Goal: Use online tool/utility: Utilize a website feature to perform a specific function

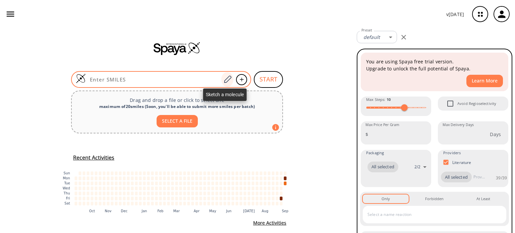
click at [226, 81] on icon at bounding box center [227, 79] width 9 height 9
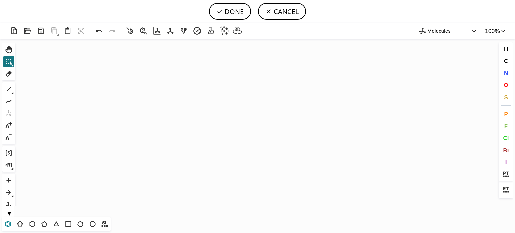
click at [4, 224] on icon at bounding box center [8, 224] width 9 height 9
click at [7, 222] on icon at bounding box center [8, 224] width 4 height 4
click at [195, 117] on icon "Created with [PERSON_NAME] 2.3.0" at bounding box center [257, 128] width 479 height 178
click at [8, 90] on icon at bounding box center [9, 89] width 4 height 4
drag, startPoint x: 212, startPoint y: 123, endPoint x: 220, endPoint y: 128, distance: 9.7
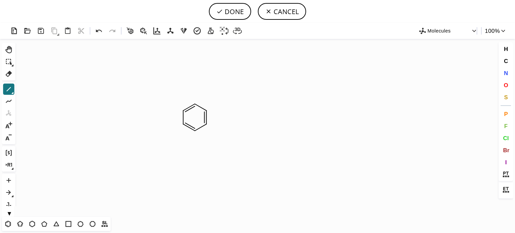
click at [220, 128] on icon "Created with [PERSON_NAME] 2.3.0" at bounding box center [257, 128] width 479 height 178
click at [99, 30] on icon at bounding box center [99, 31] width 6 height 3
drag, startPoint x: 205, startPoint y: 123, endPoint x: 211, endPoint y: 126, distance: 6.6
drag, startPoint x: 215, startPoint y: 127, endPoint x: 211, endPoint y: 123, distance: 5.7
click at [101, 30] on icon at bounding box center [99, 31] width 10 height 10
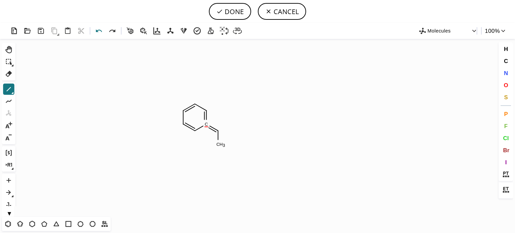
drag, startPoint x: 96, startPoint y: 30, endPoint x: 98, endPoint y: 34, distance: 4.2
click at [97, 31] on icon at bounding box center [99, 31] width 6 height 3
click at [7, 72] on icon at bounding box center [8, 73] width 9 height 9
click at [219, 143] on tspan "C" at bounding box center [218, 144] width 3 height 5
click at [507, 86] on span "O" at bounding box center [506, 85] width 4 height 6
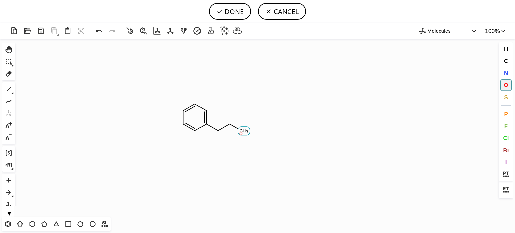
click at [241, 133] on tspan "O" at bounding box center [240, 133] width 3 height 5
click at [10, 89] on icon at bounding box center [8, 89] width 9 height 9
click at [44, 223] on icon at bounding box center [44, 224] width 9 height 9
click at [9, 91] on icon at bounding box center [8, 89] width 9 height 9
drag, startPoint x: 506, startPoint y: 72, endPoint x: 501, endPoint y: 71, distance: 4.5
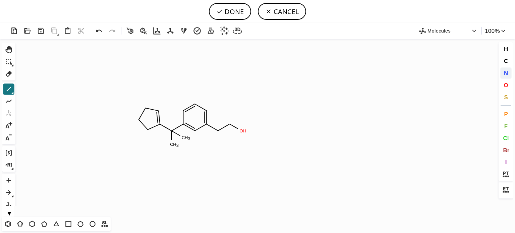
click at [504, 72] on span "N" at bounding box center [506, 73] width 4 height 6
click at [157, 112] on tspan "N" at bounding box center [156, 112] width 3 height 5
click at [505, 82] on span "O" at bounding box center [506, 85] width 4 height 6
click at [146, 129] on tspan "O" at bounding box center [146, 129] width 3 height 5
click at [7, 91] on icon at bounding box center [9, 89] width 4 height 4
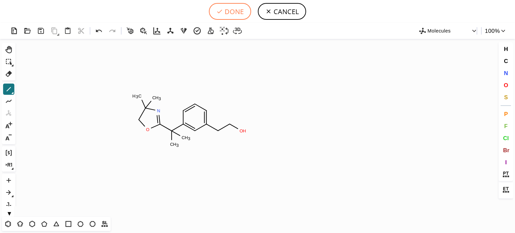
click at [233, 12] on button "DONE" at bounding box center [230, 11] width 42 height 17
type input "C1C(C(C)(C)C2OCC(C)(C)N=2)=CC(CCO)=CC=1"
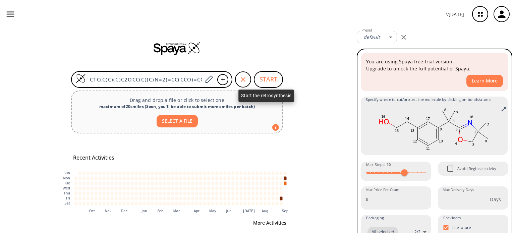
click at [261, 77] on button "START" at bounding box center [268, 79] width 29 height 17
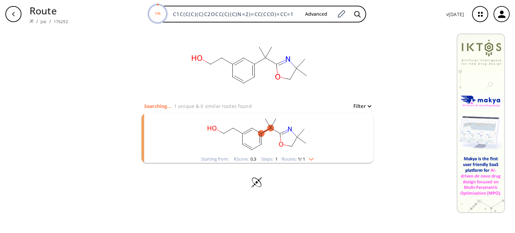
click at [318, 159] on div "Starting from: RScore : 0.3 Steps : 1 Routes: 1 / 1" at bounding box center [257, 159] width 123 height 8
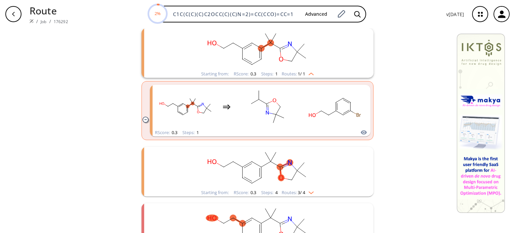
scroll to position [101, 0]
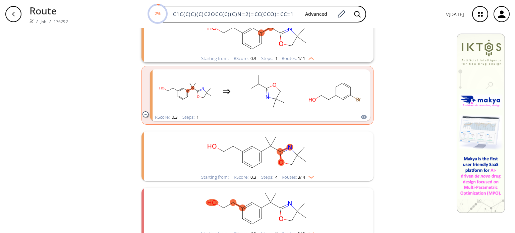
click at [313, 179] on div "Starting from: RScore : 0.3 Steps : 4 Routes: 3 / 4" at bounding box center [257, 177] width 123 height 8
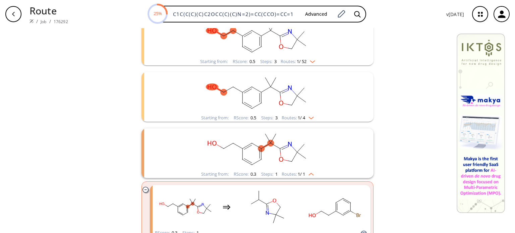
scroll to position [0, 0]
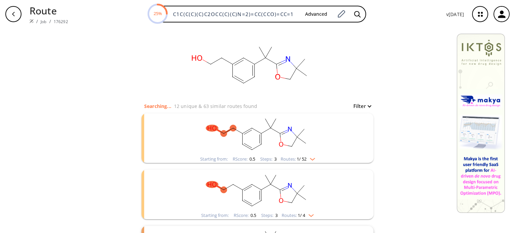
click at [313, 162] on div "Starting from: RScore : 0.5 Steps : 3 Routes: 1 / 52" at bounding box center [257, 159] width 125 height 8
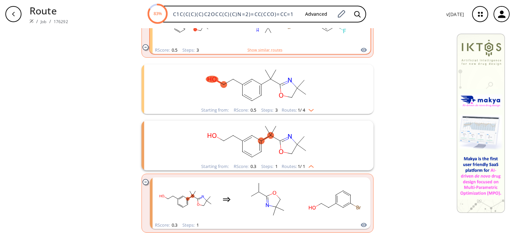
scroll to position [201, 0]
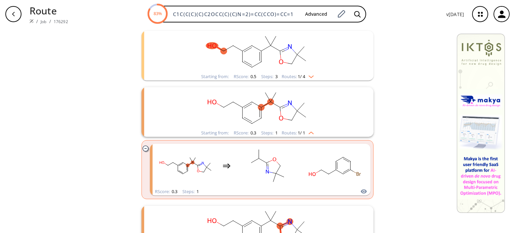
click at [285, 122] on rect "clusters" at bounding box center [257, 108] width 174 height 42
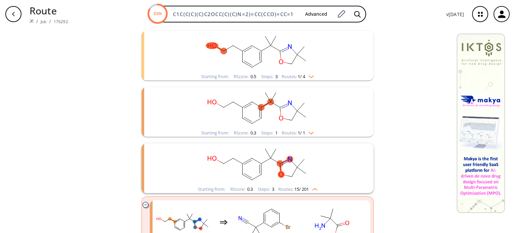
click at [256, 153] on rect "clusters" at bounding box center [257, 165] width 174 height 42
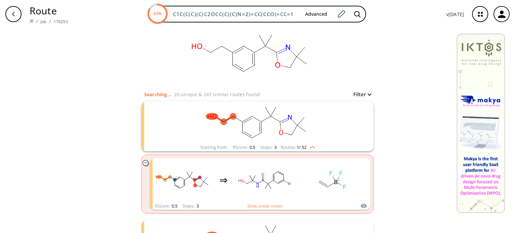
scroll to position [0, 0]
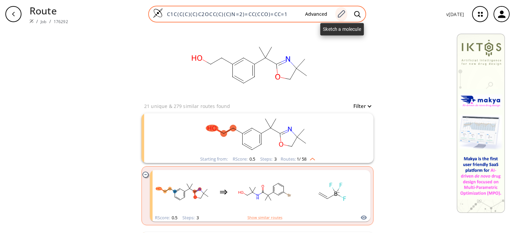
click at [343, 12] on icon at bounding box center [341, 14] width 9 height 9
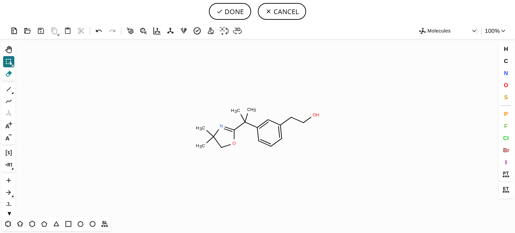
click at [12, 75] on icon at bounding box center [8, 73] width 9 height 9
drag, startPoint x: 211, startPoint y: 141, endPoint x: 207, endPoint y: 142, distance: 4.1
click at [210, 141] on icon at bounding box center [210, 140] width 12 height 12
drag, startPoint x: 212, startPoint y: 141, endPoint x: 211, endPoint y: 137, distance: 3.9
click at [211, 137] on circle at bounding box center [213, 136] width 9 height 9
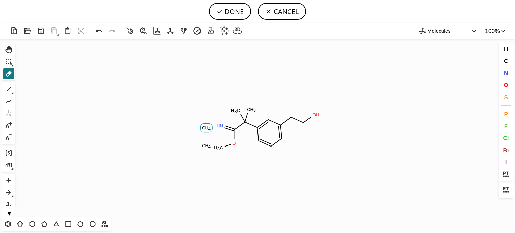
drag, startPoint x: 203, startPoint y: 131, endPoint x: 200, endPoint y: 134, distance: 4.3
click at [203, 131] on rect at bounding box center [206, 128] width 12 height 9
click at [219, 149] on tspan "3" at bounding box center [218, 148] width 2 height 5
click at [207, 146] on tspan "H" at bounding box center [206, 145] width 3 height 5
click at [505, 85] on span "O" at bounding box center [506, 85] width 4 height 6
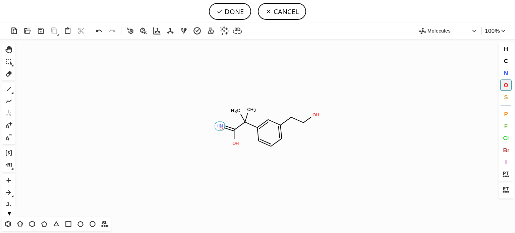
click at [221, 128] on tspan "O" at bounding box center [221, 128] width 3 height 5
click at [226, 12] on button "DONE" at bounding box center [230, 11] width 42 height 17
type input "C1=CC=C(CCO)C=C1C(C(=O)O)(C)C"
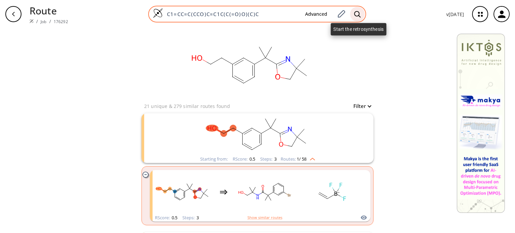
click at [358, 14] on icon at bounding box center [357, 14] width 7 height 7
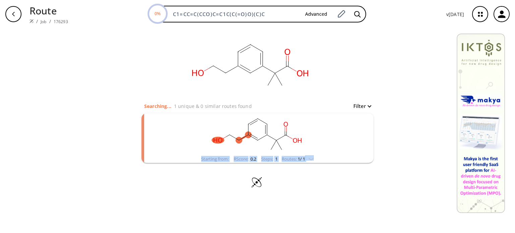
drag, startPoint x: 321, startPoint y: 158, endPoint x: 327, endPoint y: 157, distance: 6.1
click at [327, 157] on div "Starting from: RScore : 0.2 Steps : 1 Routes: 1 / 1" at bounding box center [258, 138] width 232 height 50
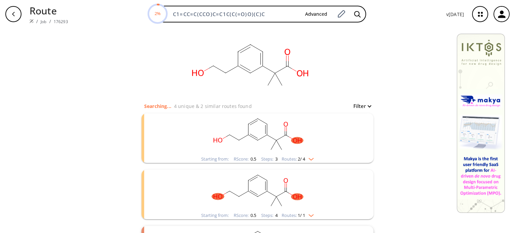
click at [268, 138] on rect "clusters" at bounding box center [257, 134] width 174 height 42
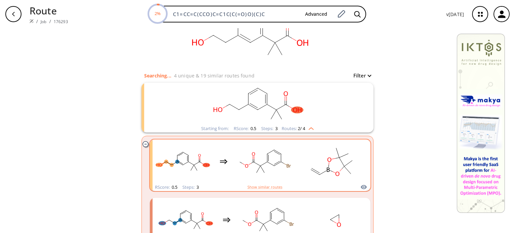
scroll to position [101, 0]
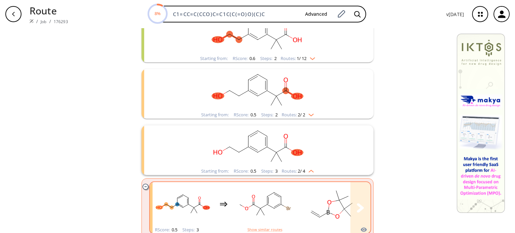
drag, startPoint x: 274, startPoint y: 199, endPoint x: 269, endPoint y: 201, distance: 5.3
click at [273, 200] on rect "clusters" at bounding box center [264, 204] width 60 height 42
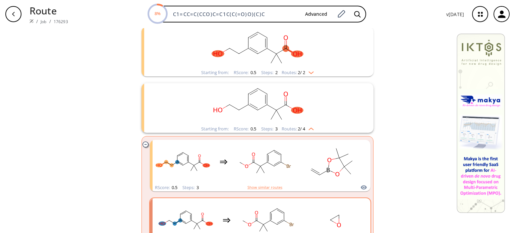
scroll to position [201, 0]
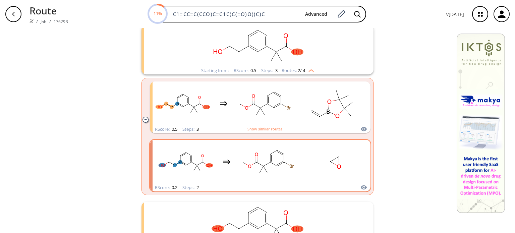
click at [266, 185] on div "RScore : 0.2 Steps : 2" at bounding box center [260, 188] width 221 height 8
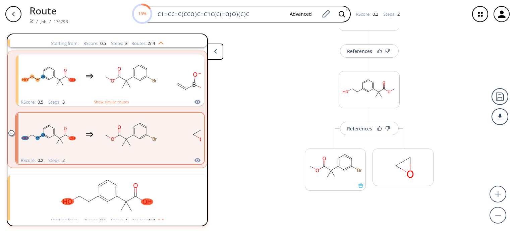
scroll to position [61, 0]
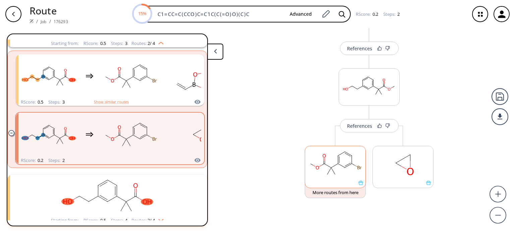
click at [346, 160] on rect at bounding box center [335, 163] width 60 height 34
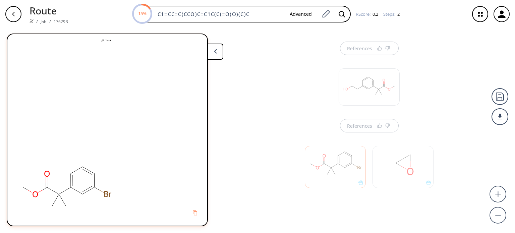
scroll to position [0, 0]
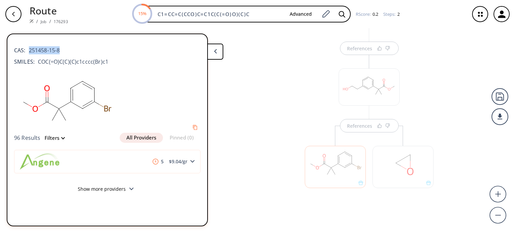
drag, startPoint x: 61, startPoint y: 48, endPoint x: 29, endPoint y: 48, distance: 31.9
click at [29, 47] on div "CAS: 251458-15-8" at bounding box center [107, 47] width 186 height 15
copy span "251458-15-8"
